Goal: Find specific page/section

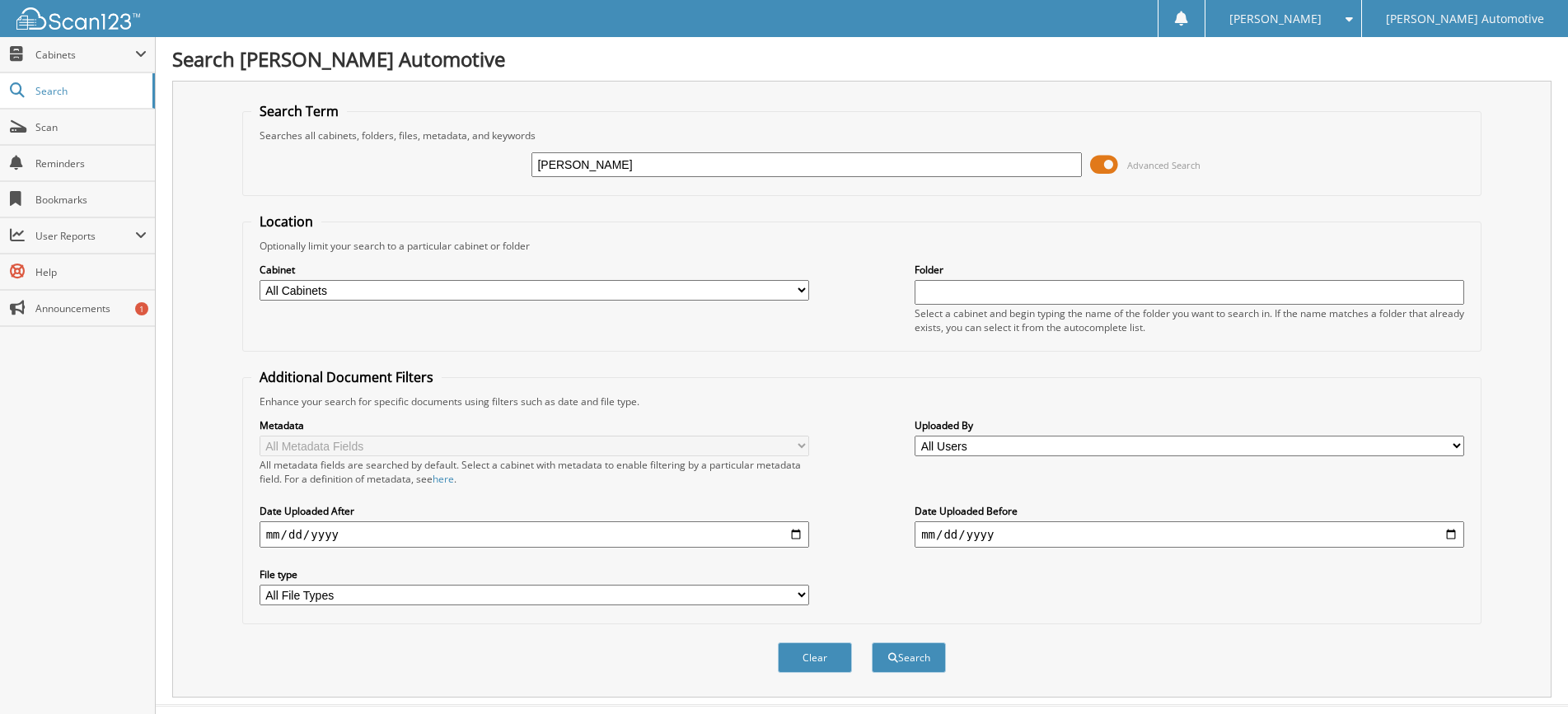
type input "[PERSON_NAME]"
click at [871, 643] on button "Search" at bounding box center [908, 658] width 74 height 31
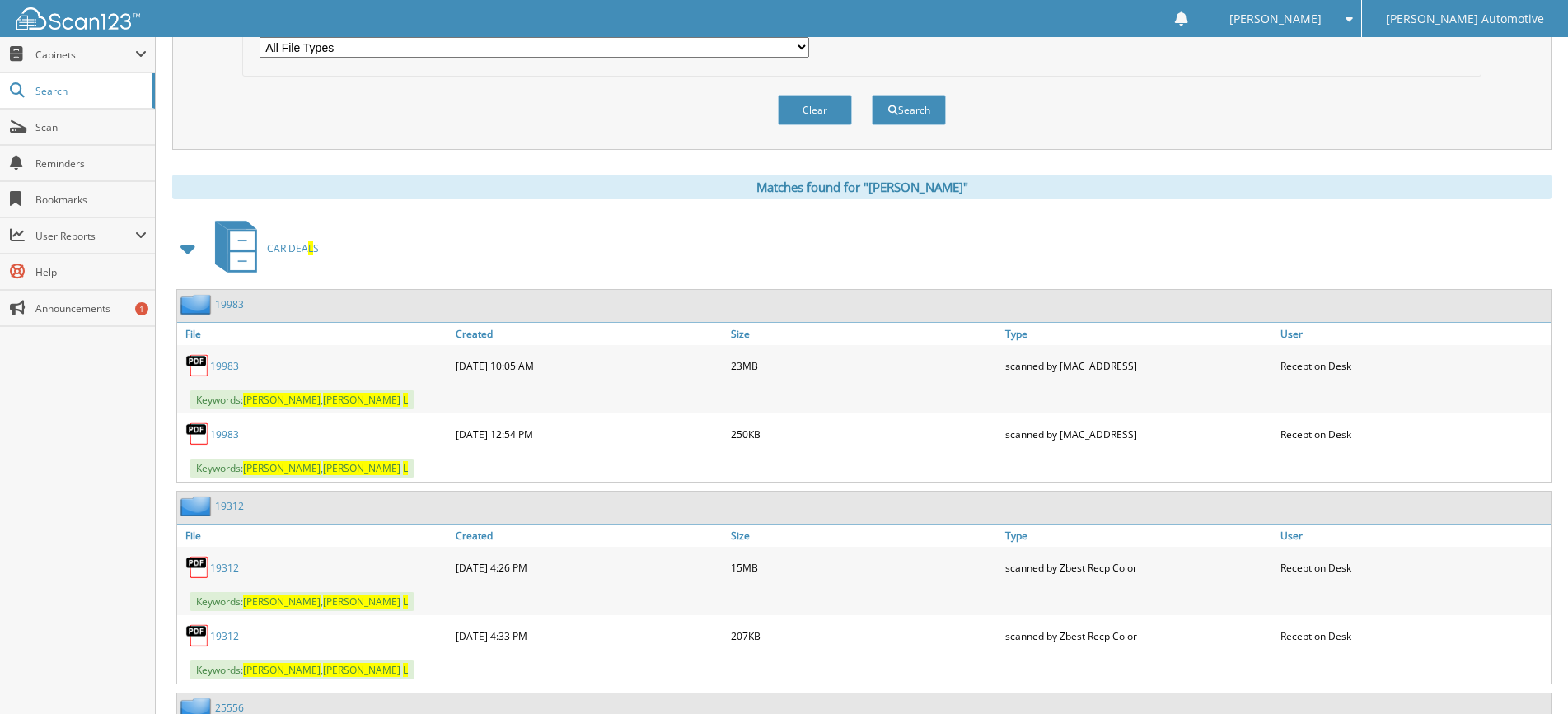
scroll to position [576, 0]
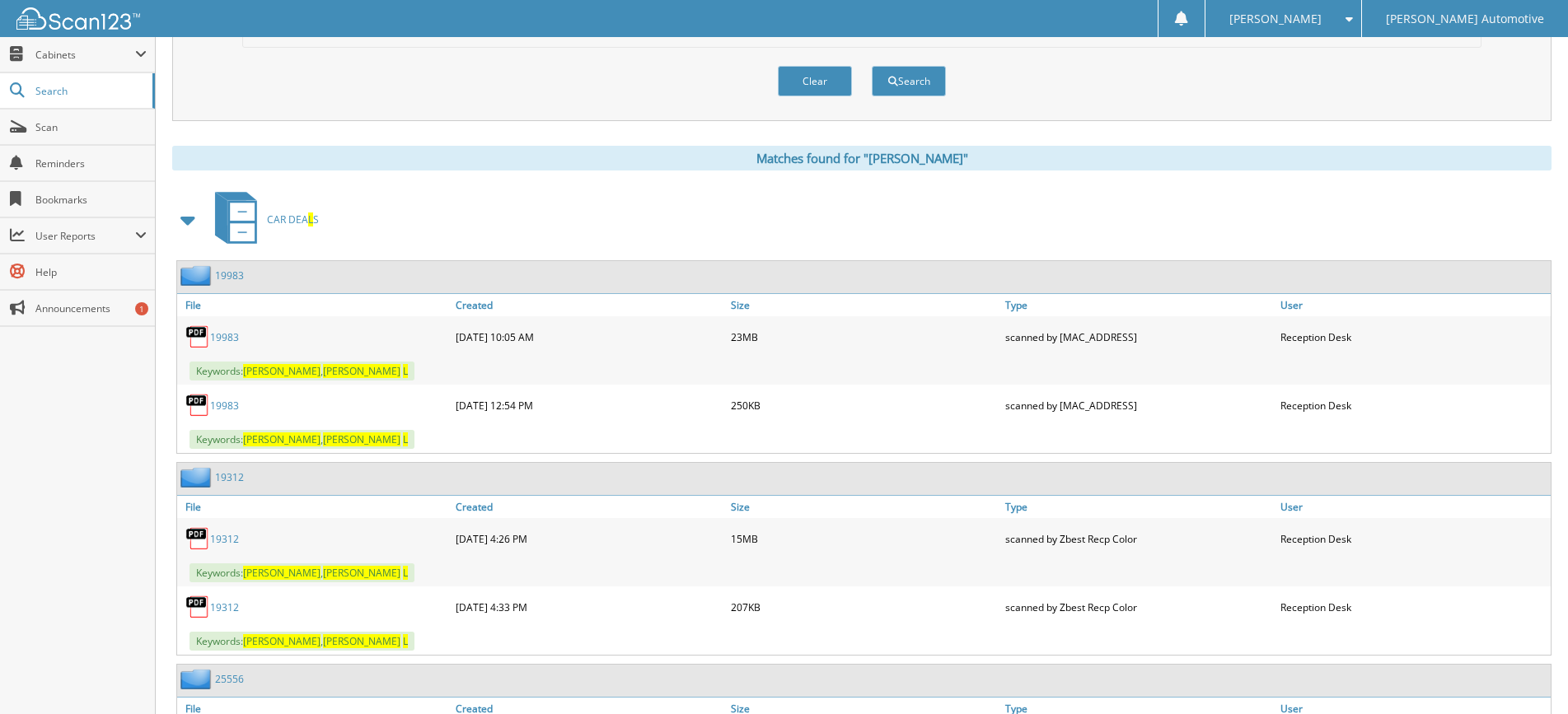
click at [229, 343] on link "19983" at bounding box center [224, 337] width 29 height 14
click at [228, 341] on link "19983" at bounding box center [224, 337] width 29 height 14
